Goal: Find specific page/section: Find specific page/section

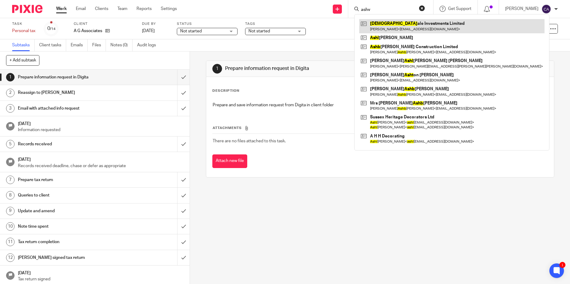
type input "ashv"
click at [404, 28] on link at bounding box center [451, 26] width 185 height 14
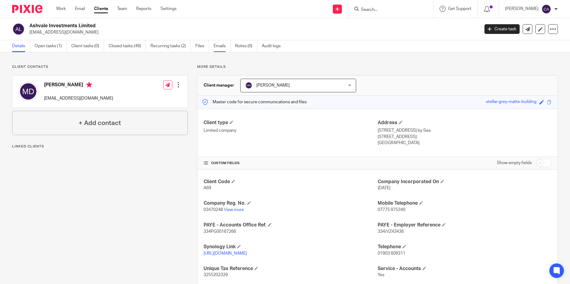
click at [219, 47] on link "Emails" at bounding box center [221, 46] width 17 height 12
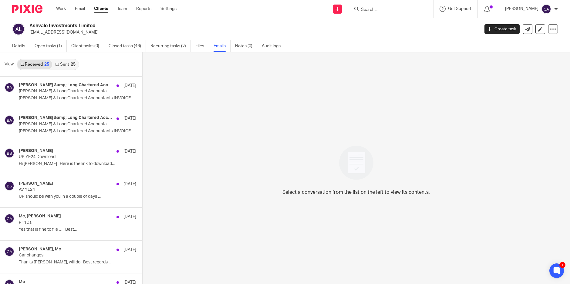
click at [64, 62] on link "Sent 25" at bounding box center [65, 65] width 26 height 10
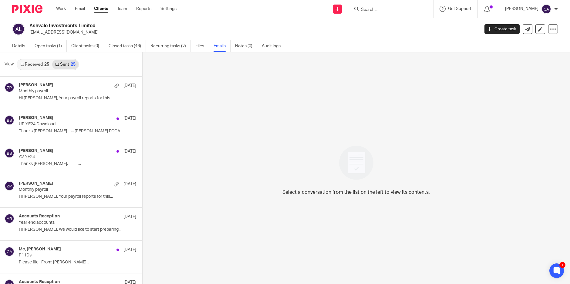
scroll to position [1, 0]
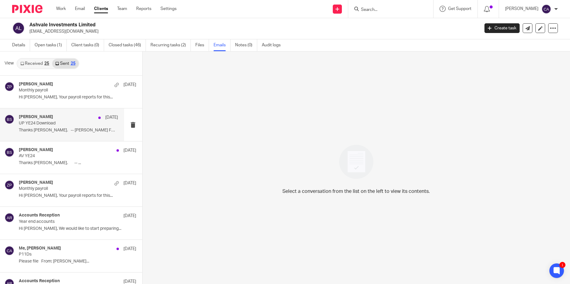
click at [40, 130] on p "Thanks Matt. -- Brian Surridge FCCA..." at bounding box center [68, 130] width 99 height 5
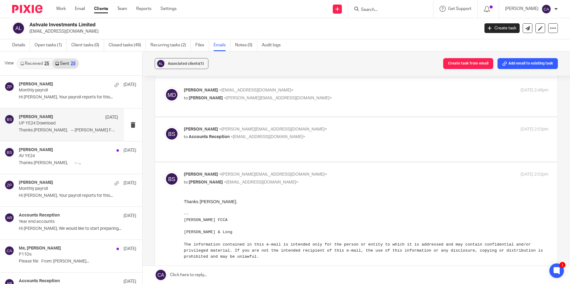
scroll to position [20, 0]
click at [312, 149] on label at bounding box center [356, 141] width 402 height 45
click at [164, 128] on input "checkbox" at bounding box center [164, 127] width 0 height 0
checkbox input "true"
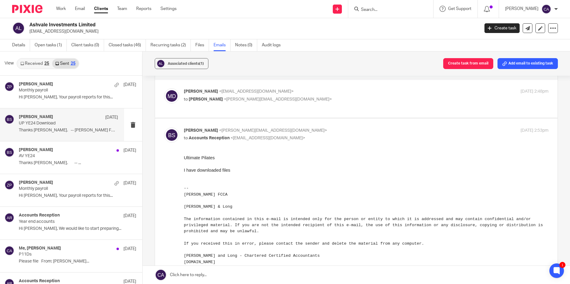
scroll to position [0, 0]
click at [314, 117] on label at bounding box center [356, 98] width 402 height 39
click at [164, 89] on input "checkbox" at bounding box center [164, 88] width 0 height 0
checkbox input "true"
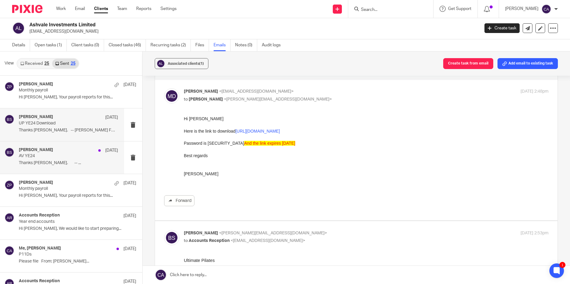
click at [56, 164] on p "Thanks Matt. -- ..." at bounding box center [68, 163] width 99 height 5
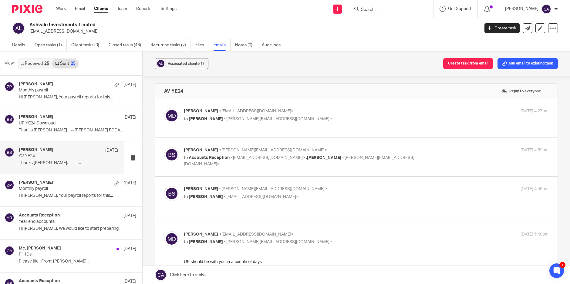
click at [23, 64] on icon at bounding box center [22, 64] width 4 height 4
